Goal: Use online tool/utility: Utilize a website feature to perform a specific function

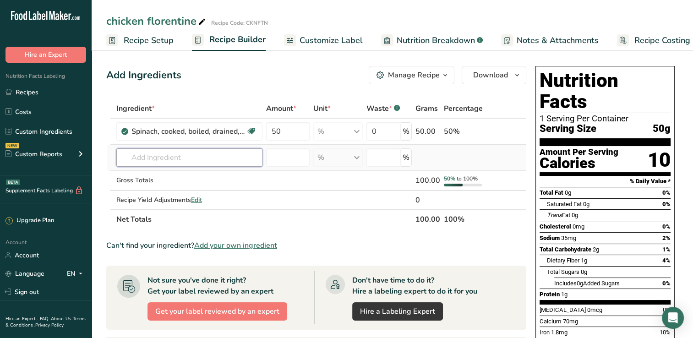
click at [140, 158] on input "text" at bounding box center [189, 157] width 146 height 18
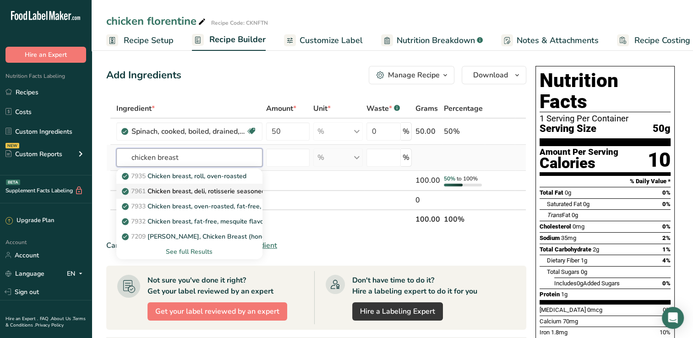
type input "chicken breast"
click at [238, 189] on p "7961 Chicken breast, deli, rotisserie seasoned, sliced, prepackaged" at bounding box center [225, 191] width 203 height 10
type input "Chicken breast, deli, rotisserie seasoned, sliced, prepackaged"
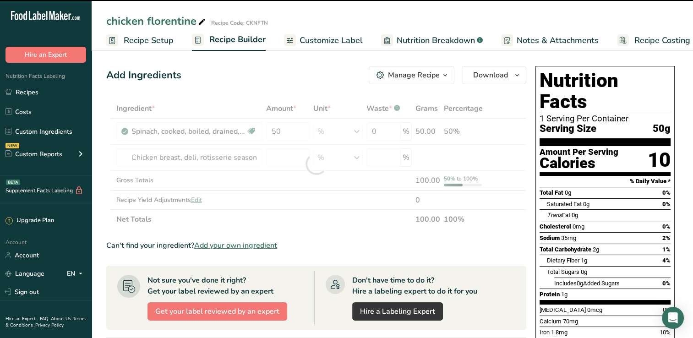
type input "0"
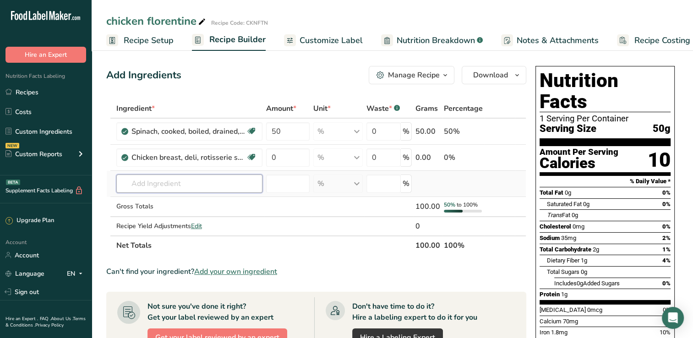
click at [142, 185] on input "text" at bounding box center [189, 184] width 146 height 18
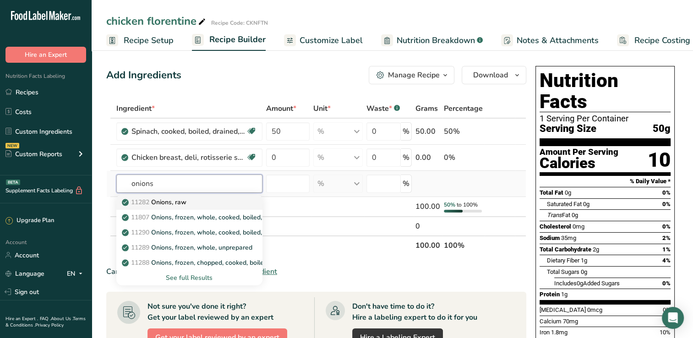
type input "onions"
click at [153, 200] on p "11282 Onions, raw" at bounding box center [155, 202] width 63 height 10
type input "Onions, raw"
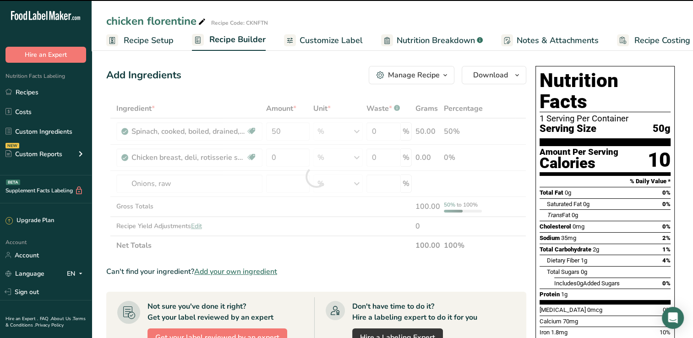
type input "0"
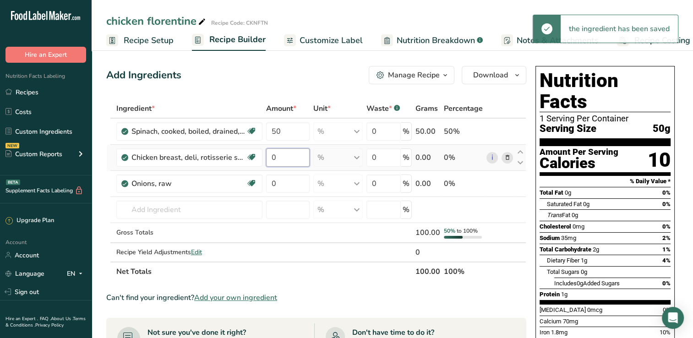
click at [270, 155] on input "0" at bounding box center [288, 157] width 44 height 18
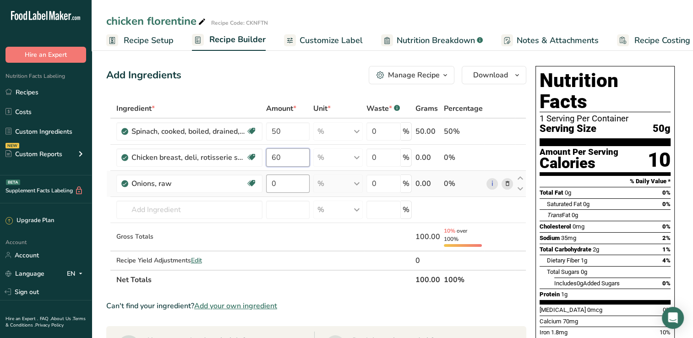
type input "60"
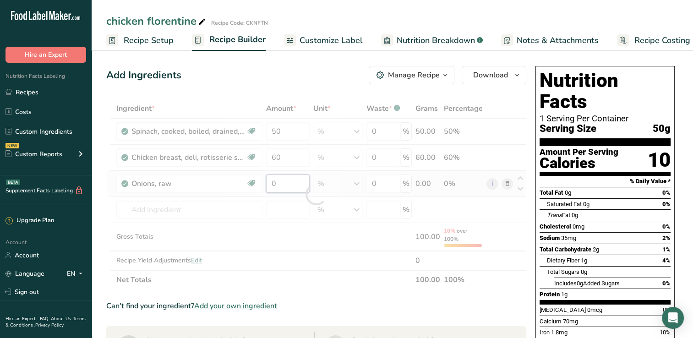
click at [270, 182] on div "Ingredient * Amount * Unit * Waste * .a-a{fill:#347362;}.b-a{fill:#fff;} Grams …" at bounding box center [316, 194] width 420 height 191
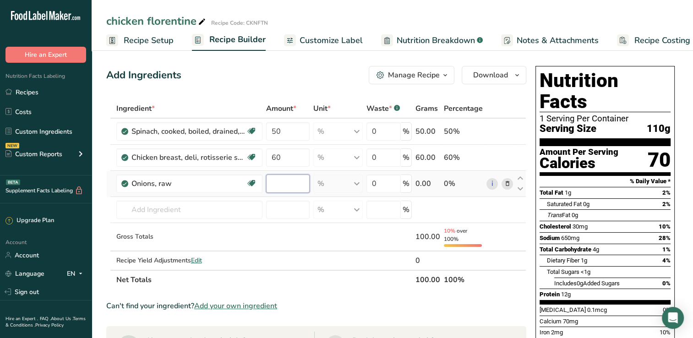
type input "1"
type input "15"
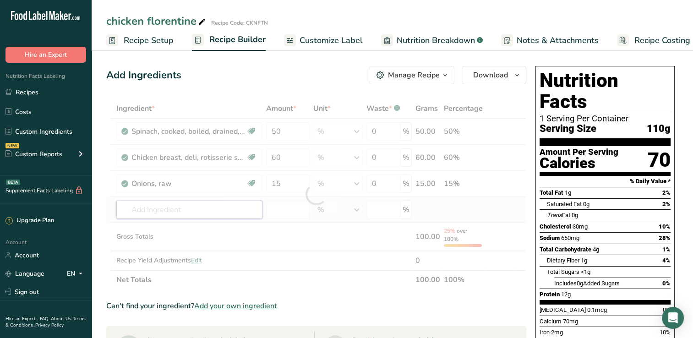
click at [237, 207] on div "Ingredient * Amount * Unit * Waste * .a-a{fill:#347362;}.b-a{fill:#fff;} Grams …" at bounding box center [316, 194] width 420 height 191
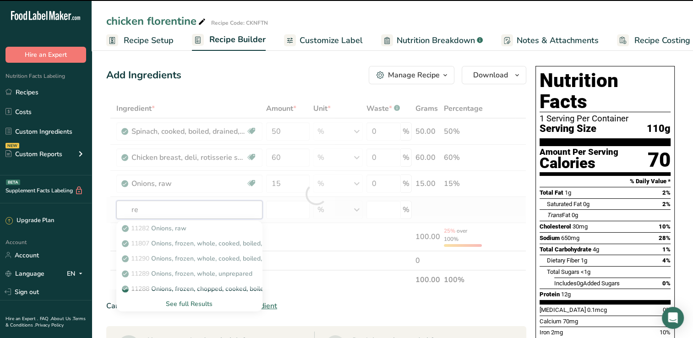
type input "red"
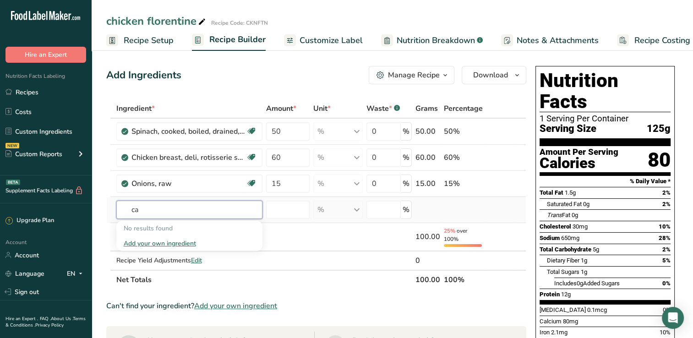
type input "c"
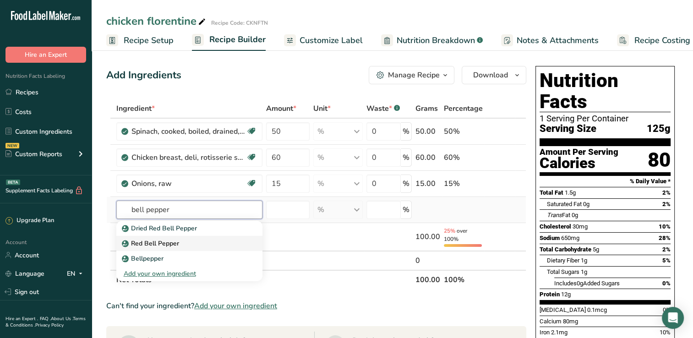
type input "bell pepper"
click at [162, 242] on p "Red Bell Pepper" at bounding box center [151, 244] width 55 height 10
type input "Red Bell Pepper"
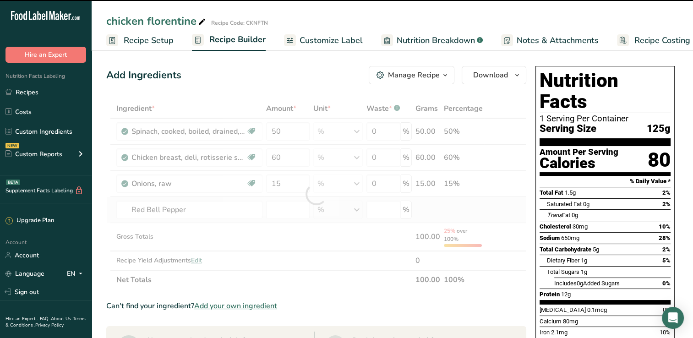
type input "0"
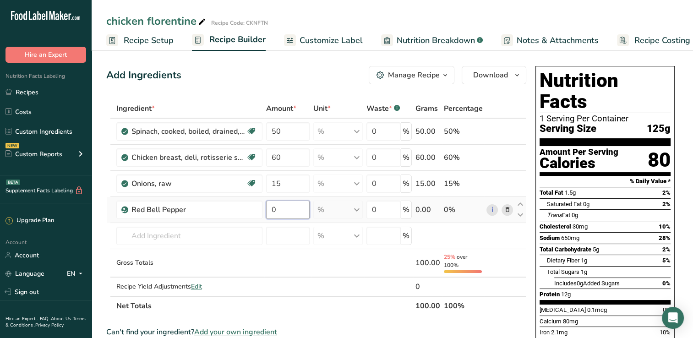
click at [270, 207] on input "0" at bounding box center [288, 210] width 44 height 18
type input "30"
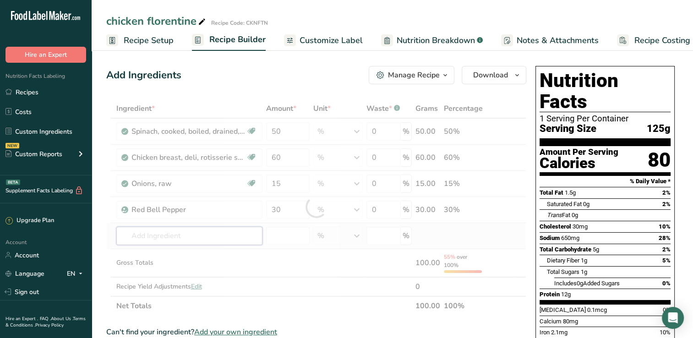
click at [167, 233] on div "Ingredient * Amount * Unit * Waste * .a-a{fill:#347362;}.b-a{fill:#fff;} Grams …" at bounding box center [316, 207] width 420 height 217
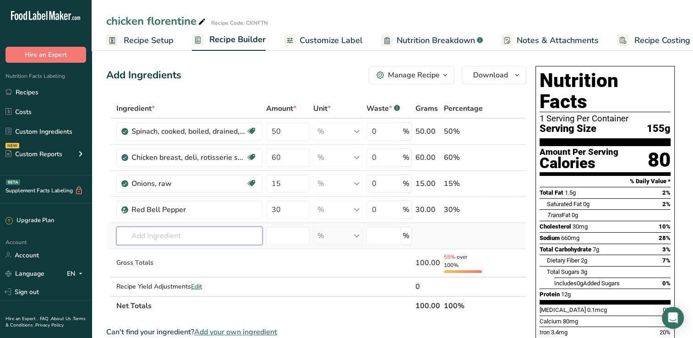
click at [166, 236] on input "text" at bounding box center [189, 236] width 146 height 18
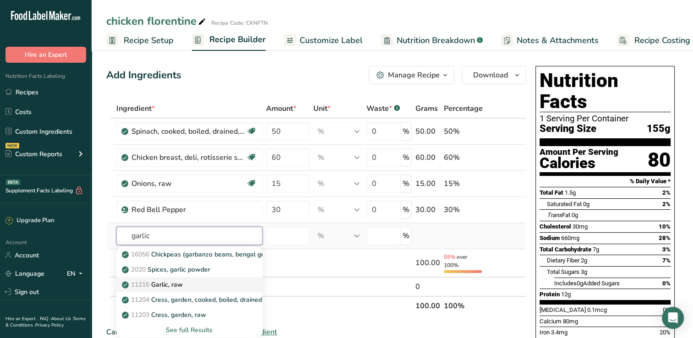
type input "garlic"
click at [175, 285] on p "11215 Garlic, raw" at bounding box center [153, 285] width 59 height 10
type input "Garlic, raw"
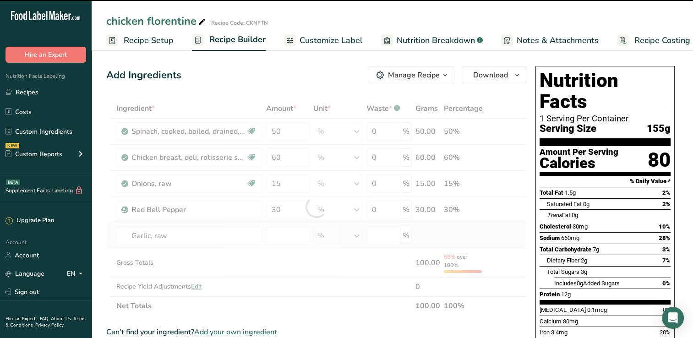
type input "0"
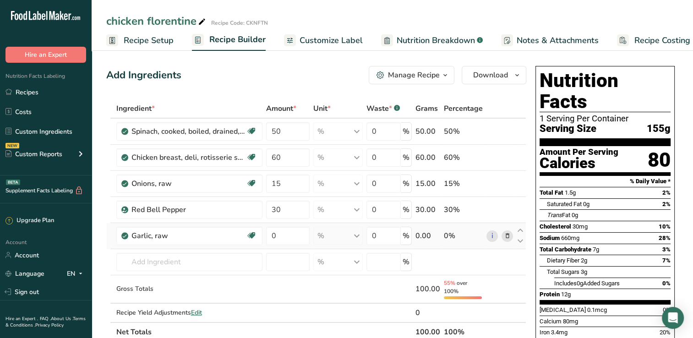
click at [270, 114] on div "1 Serving Per Container" at bounding box center [605, 118] width 131 height 9
click at [270, 237] on input "0" at bounding box center [288, 236] width 44 height 18
